Goal: Information Seeking & Learning: Learn about a topic

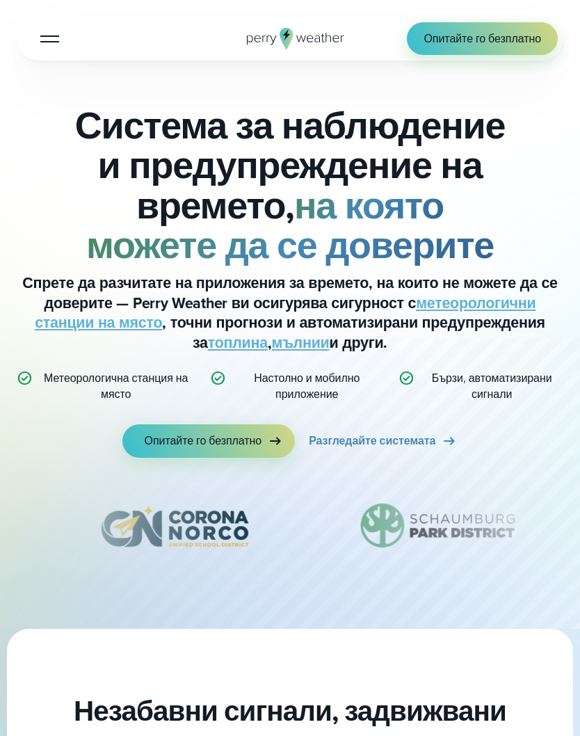
click at [64, 38] on button "Отвори менюто" at bounding box center [49, 38] width 33 height 33
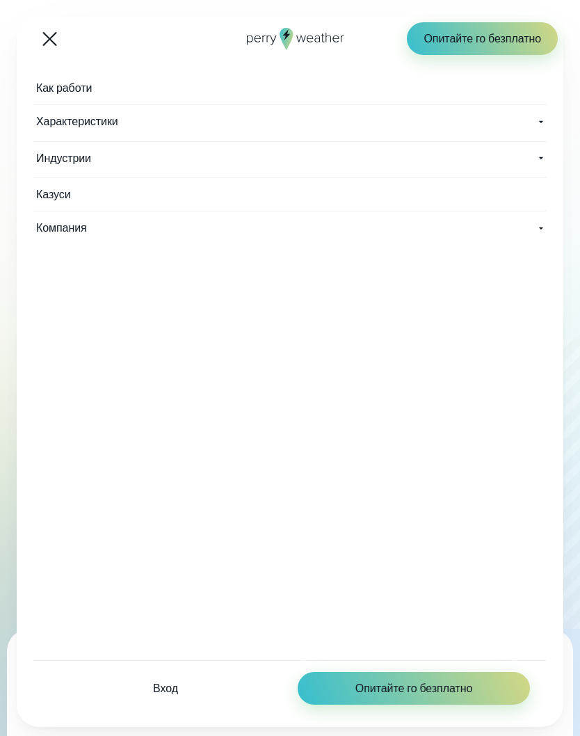
click at [59, 36] on button "Отвори менюто" at bounding box center [49, 38] width 33 height 33
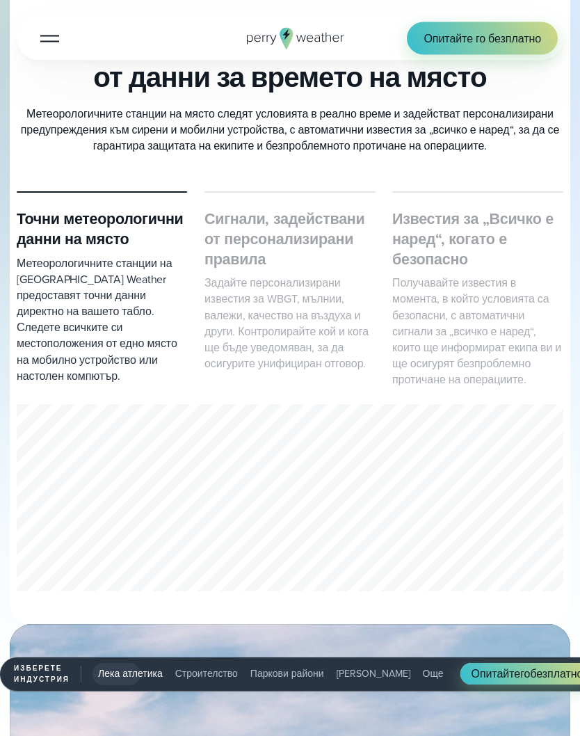
scroll to position [659, 0]
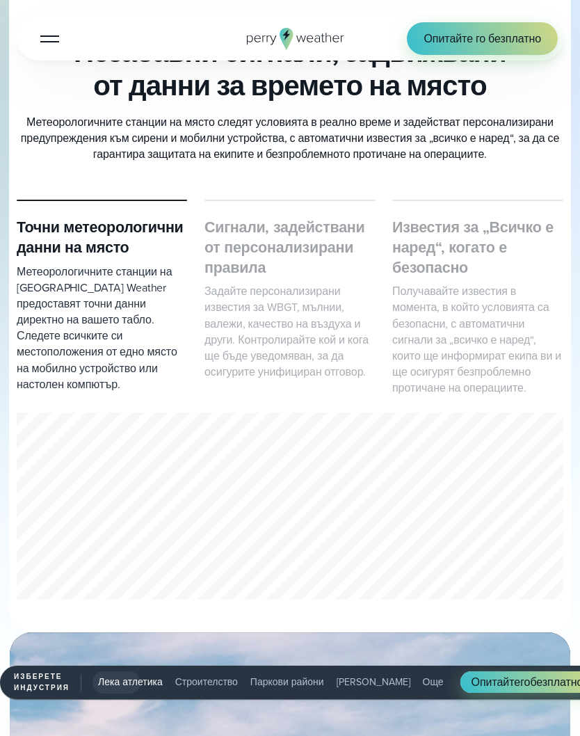
click at [373, 675] on font "Голф" at bounding box center [374, 682] width 74 height 15
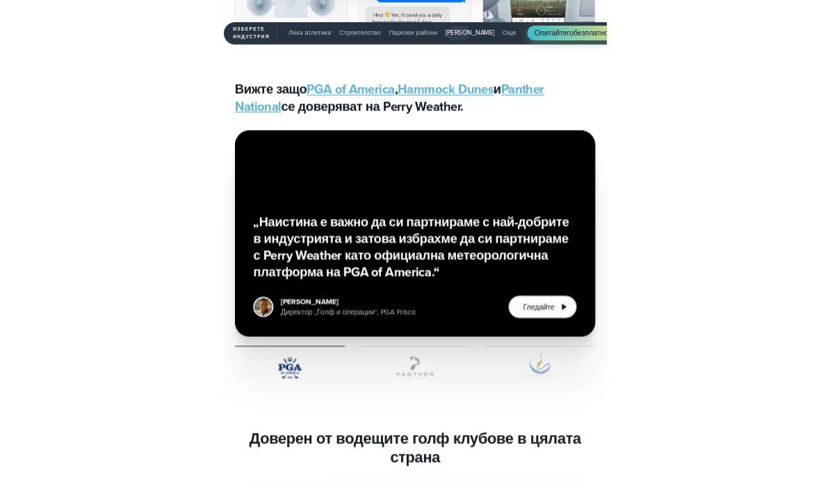
scroll to position [3621, 0]
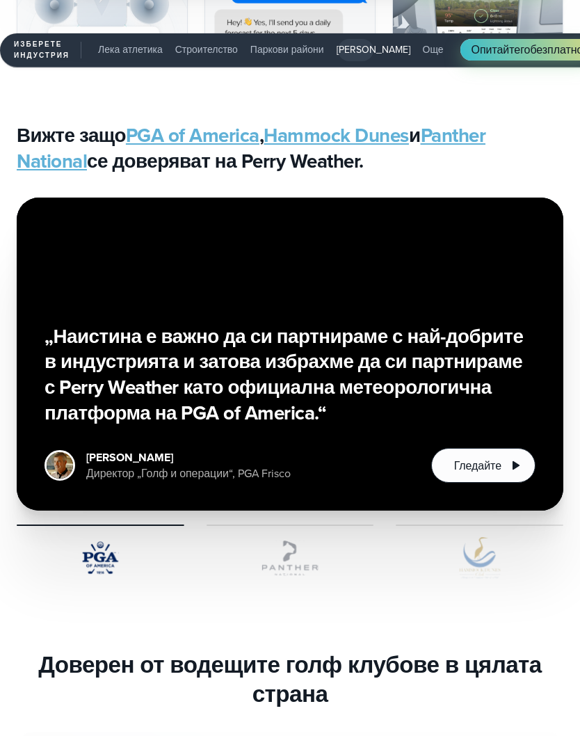
click at [494, 474] on font "Гледайте" at bounding box center [477, 466] width 47 height 16
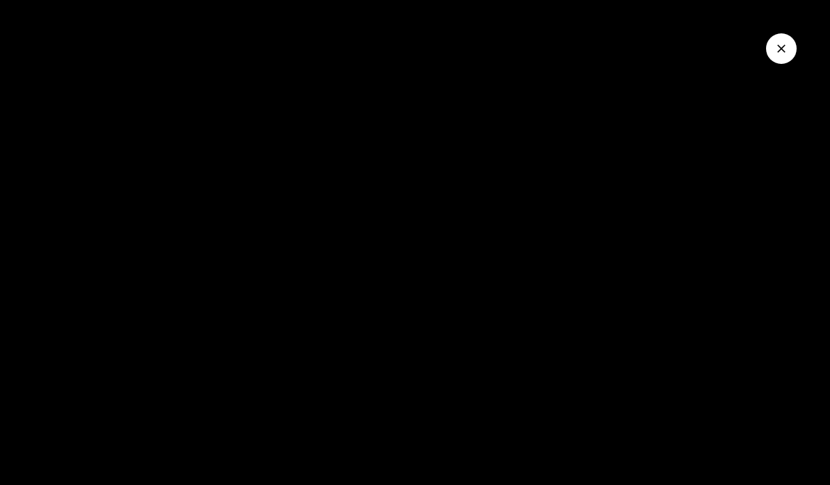
click at [579, 241] on div at bounding box center [415, 242] width 830 height 485
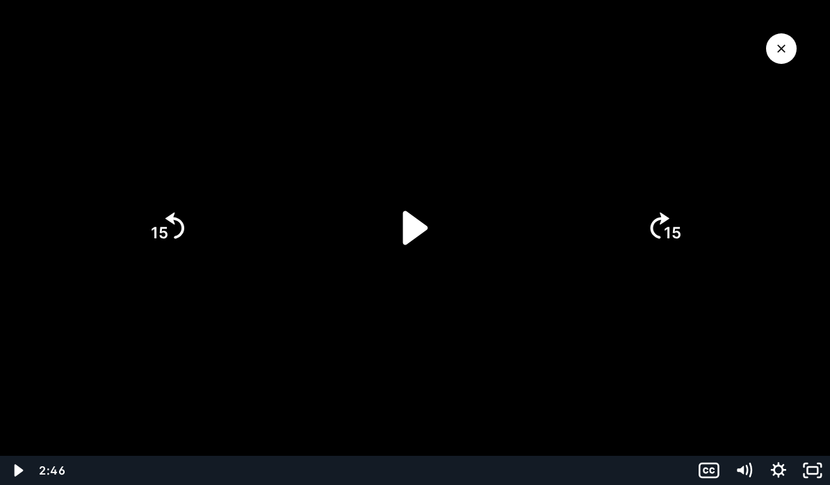
click at [579, 45] on icon "Затвори видеото" at bounding box center [782, 49] width 14 height 14
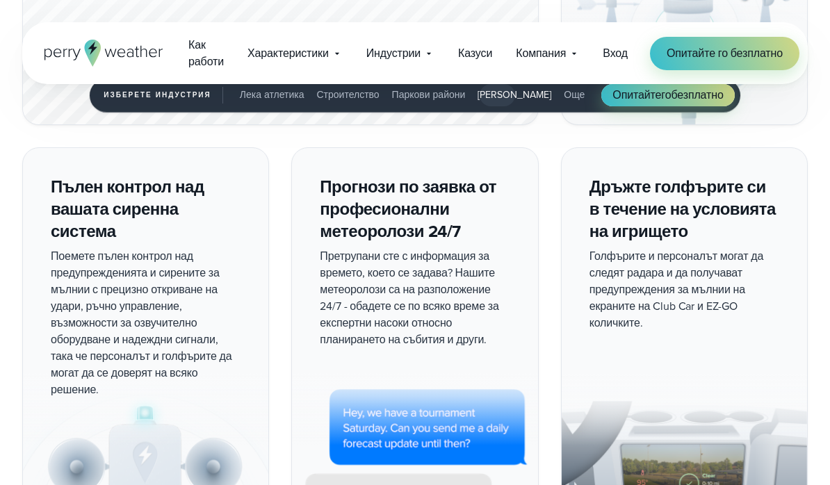
scroll to position [2796, 0]
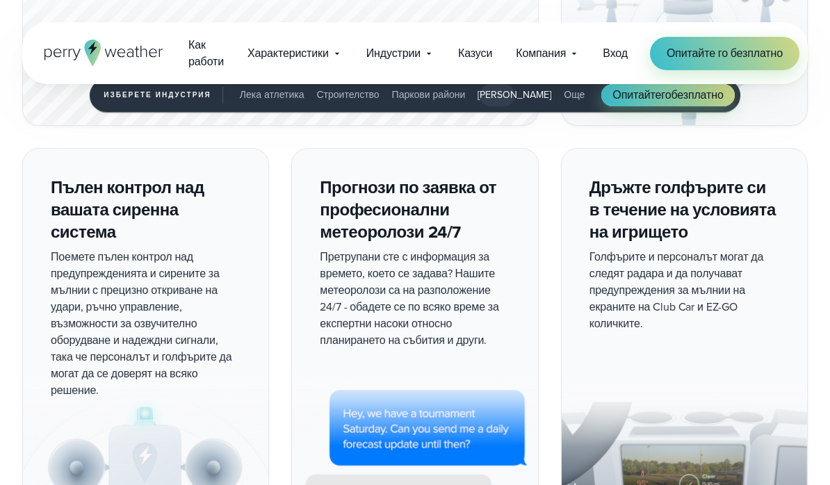
click at [477, 60] on font "Казуси" at bounding box center [475, 53] width 34 height 16
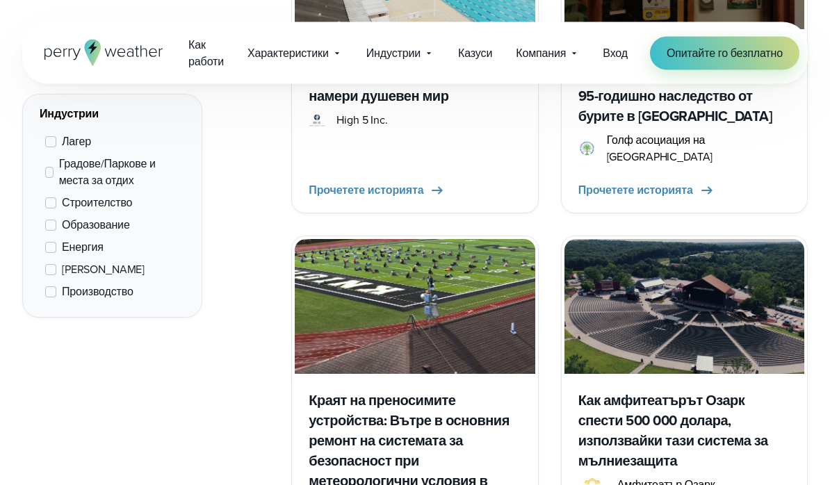
scroll to position [1177, 0]
click at [725, 408] on font "Как амфитеатърът Озарк спести 500 000 долара, използвайки тази система за мълни…" at bounding box center [674, 430] width 190 height 81
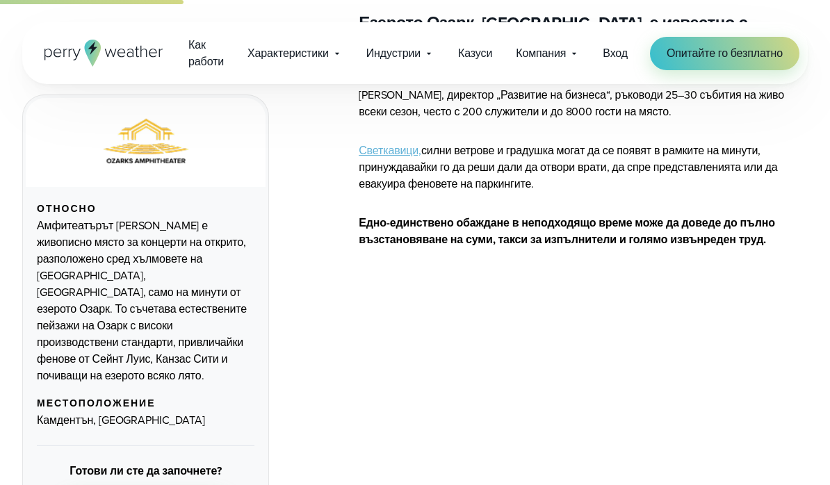
scroll to position [825, 0]
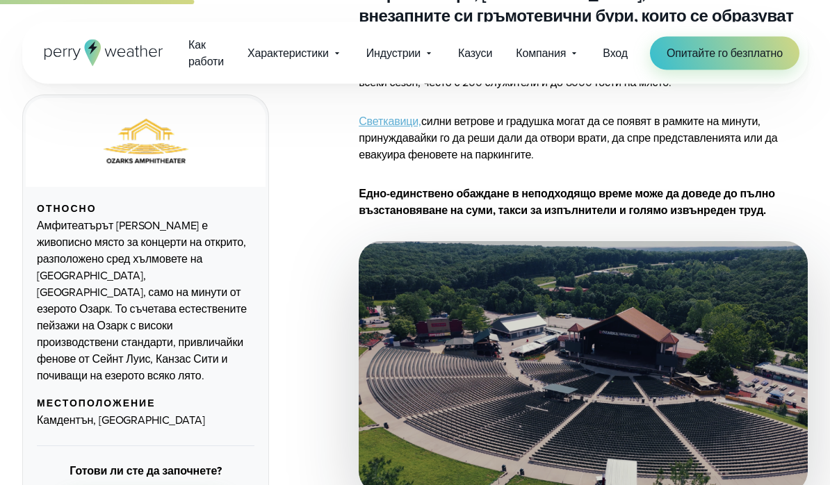
click at [750, 305] on img at bounding box center [583, 368] width 449 height 252
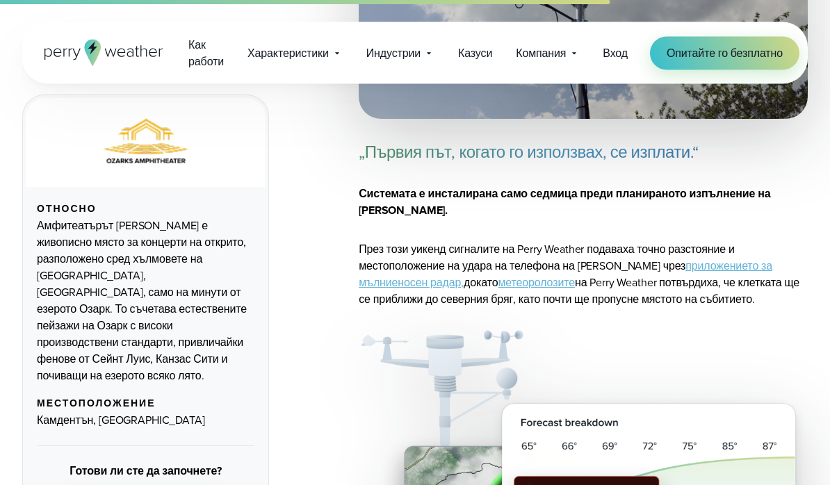
scroll to position [2093, 0]
click at [761, 258] on font "приложението за мълниеносен радар," at bounding box center [566, 274] width 414 height 33
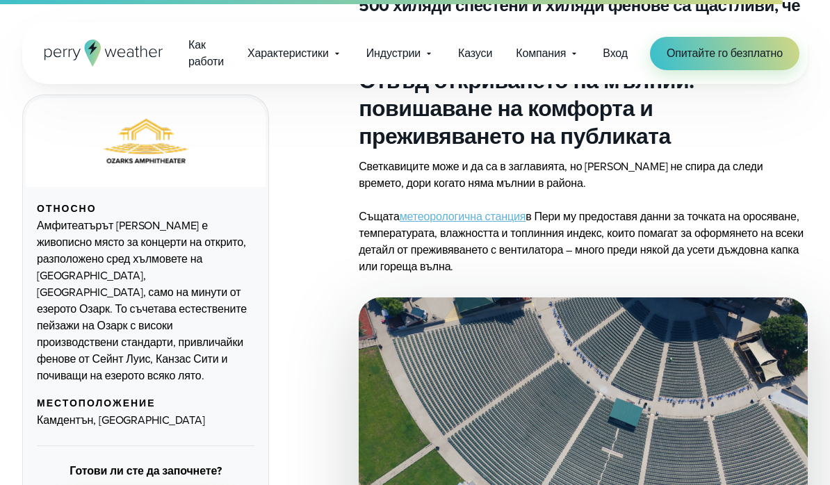
scroll to position [3059, 0]
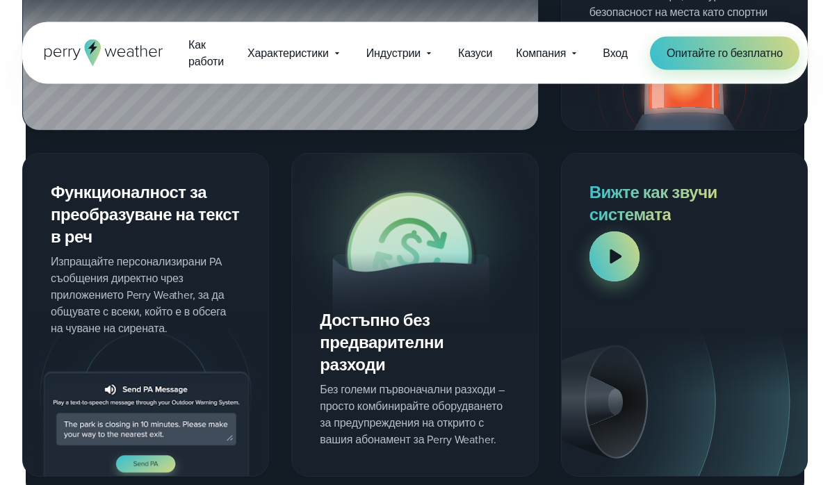
scroll to position [2291, 0]
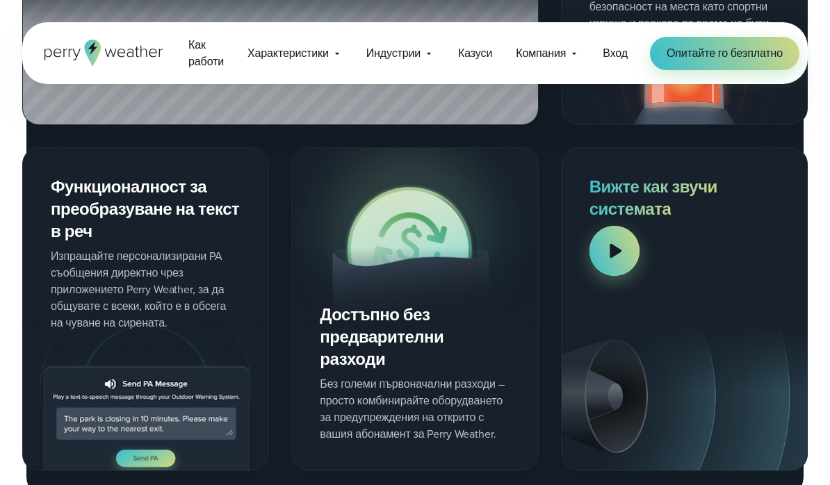
click at [624, 243] on div at bounding box center [615, 251] width 50 height 50
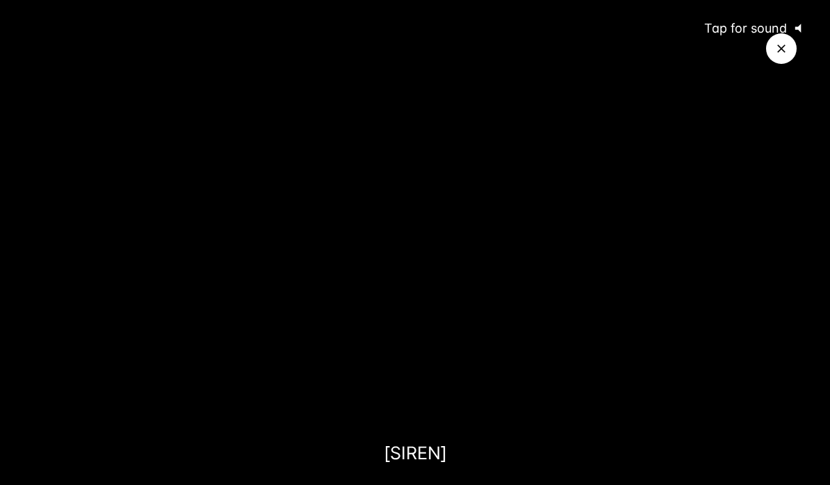
scroll to position [2351, 0]
click at [808, 18] on icon "@keyframes VOLUME_SMALL_WAVE_FLASH { 0% { opacity: 0; } 33% { opacity: 1; } 66%…" at bounding box center [802, 28] width 31 height 31
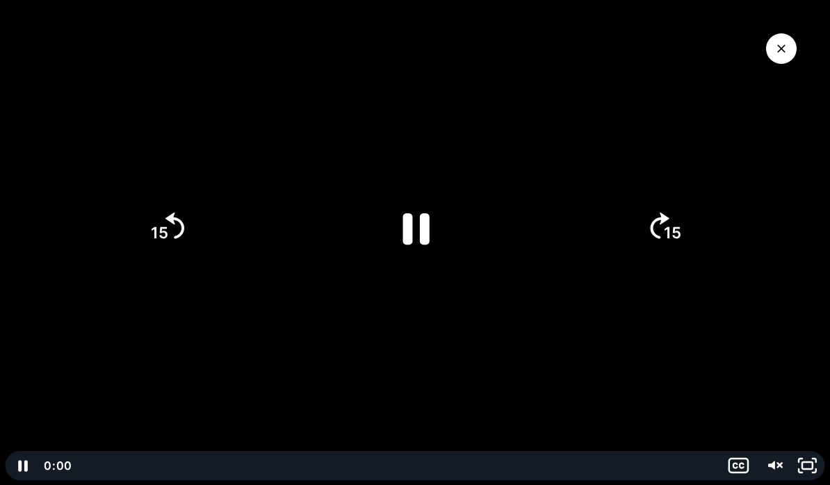
click at [426, 227] on icon "Pause" at bounding box center [416, 228] width 26 height 31
click at [769, 58] on button "Затвори видеото" at bounding box center [781, 48] width 31 height 31
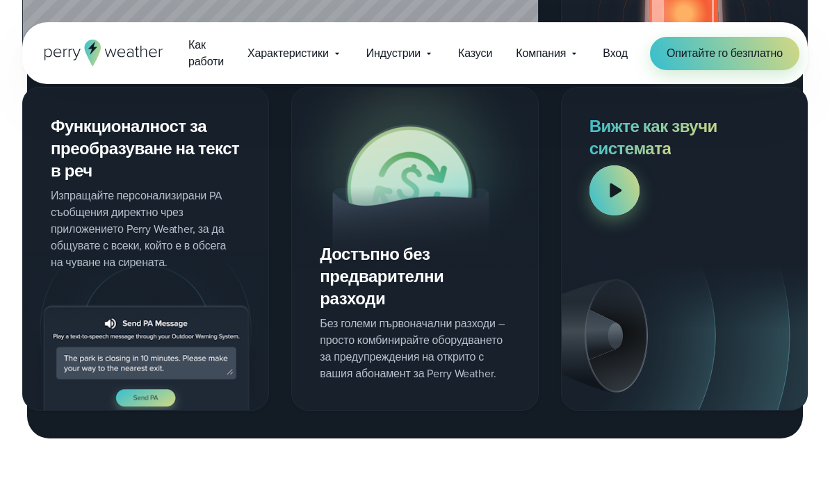
click at [604, 190] on span "Tap for sound" at bounding box center [609, 187] width 21 height 13
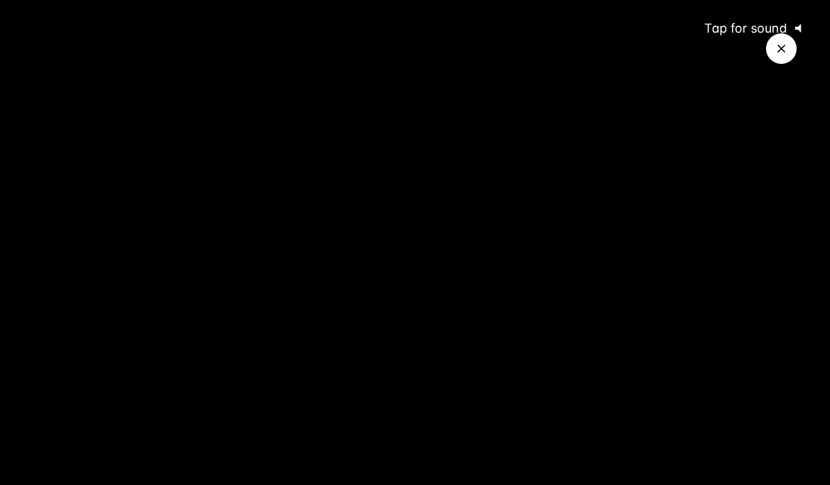
click at [441, 248] on div at bounding box center [415, 242] width 830 height 485
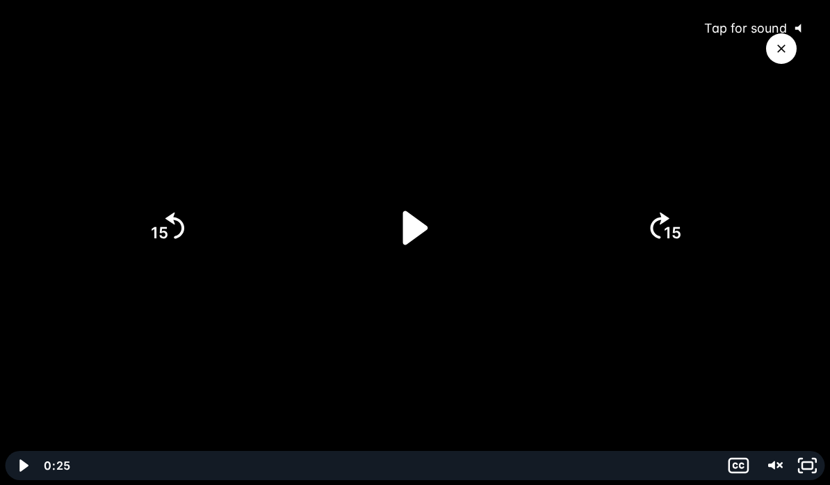
click at [430, 235] on icon "Play Video" at bounding box center [414, 227] width 97 height 97
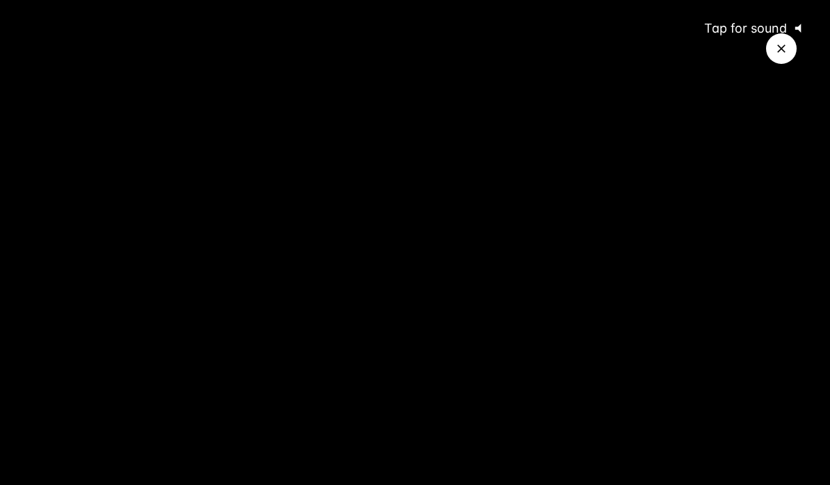
click at [806, 23] on icon "@keyframes VOLUME_SMALL_WAVE_FLASH { 0% { opacity: 0; } 33% { opacity: 1; } 66%…" at bounding box center [802, 28] width 31 height 31
click at [453, 270] on icon "Play Video" at bounding box center [414, 227] width 97 height 97
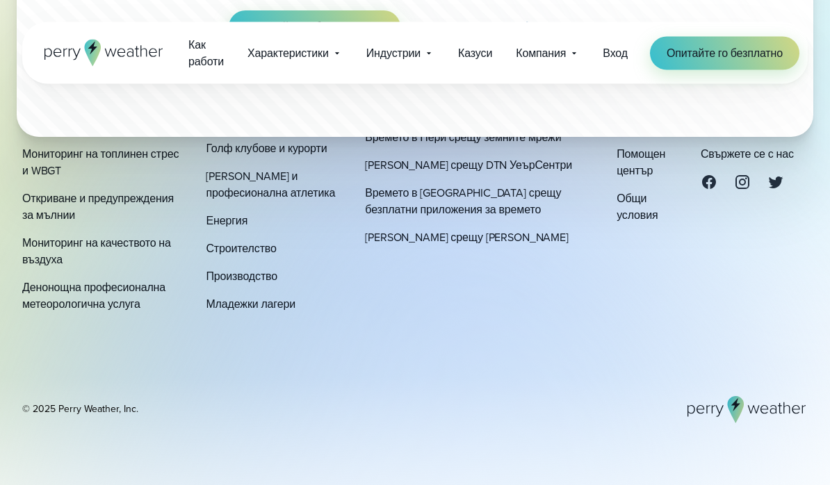
scroll to position [4168, 0]
click at [72, 224] on link "Откриване и предупреждения за мълнии" at bounding box center [102, 207] width 161 height 33
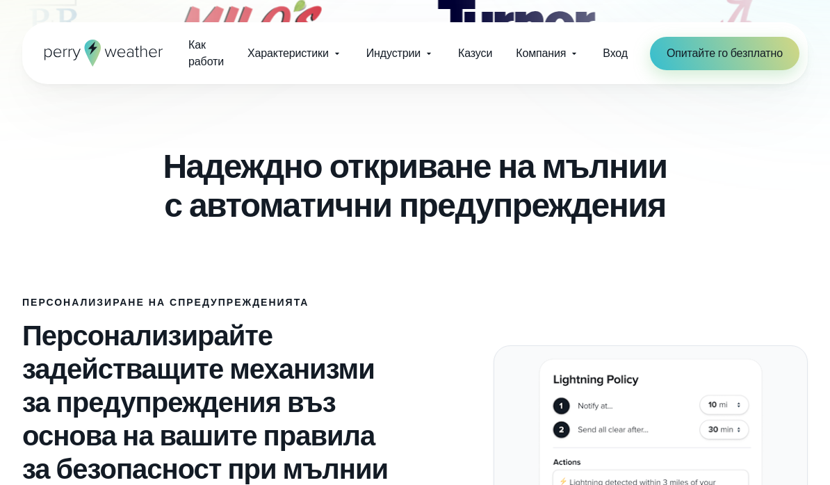
scroll to position [739, 0]
